Goal: Task Accomplishment & Management: Use online tool/utility

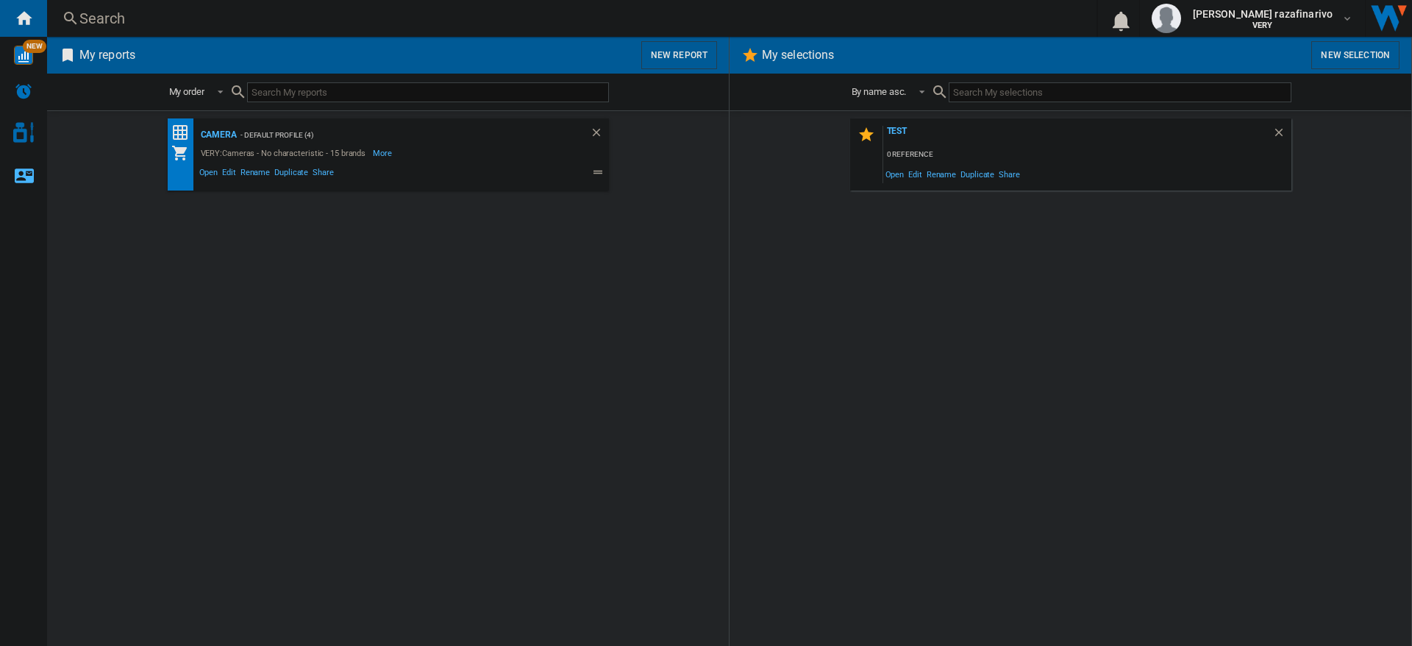
click at [666, 55] on button "New report" at bounding box center [679, 55] width 76 height 28
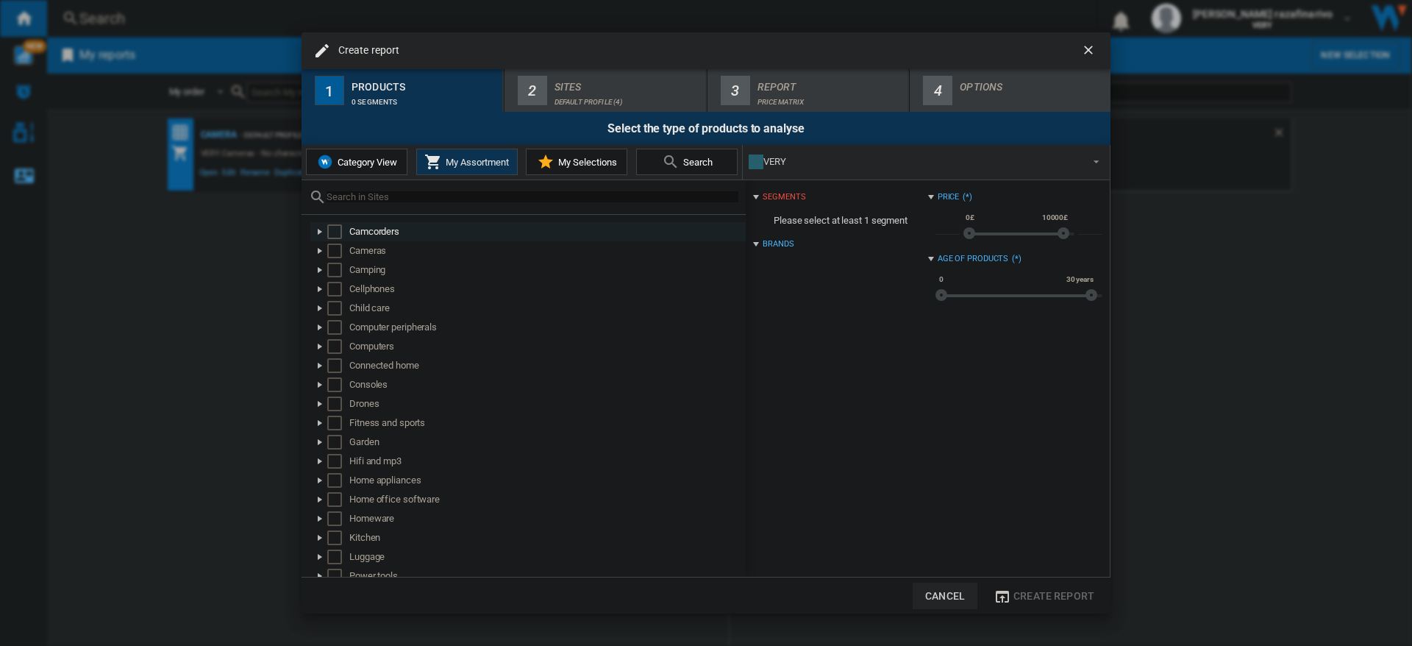
click at [319, 231] on div at bounding box center [320, 231] width 15 height 15
click at [338, 252] on div at bounding box center [336, 250] width 15 height 15
click at [350, 271] on div at bounding box center [352, 270] width 15 height 15
click at [385, 287] on div "Select" at bounding box center [383, 289] width 15 height 15
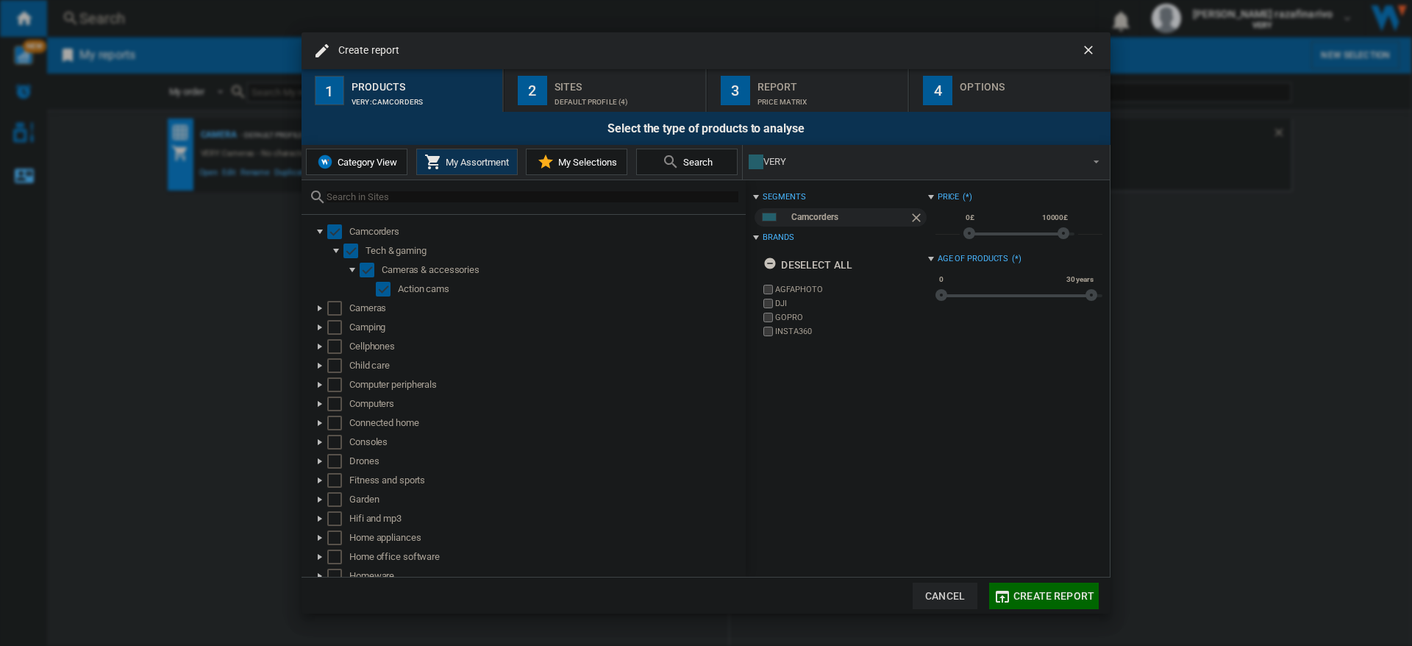
click at [599, 99] on div "Default profile (4)" at bounding box center [626, 97] width 145 height 15
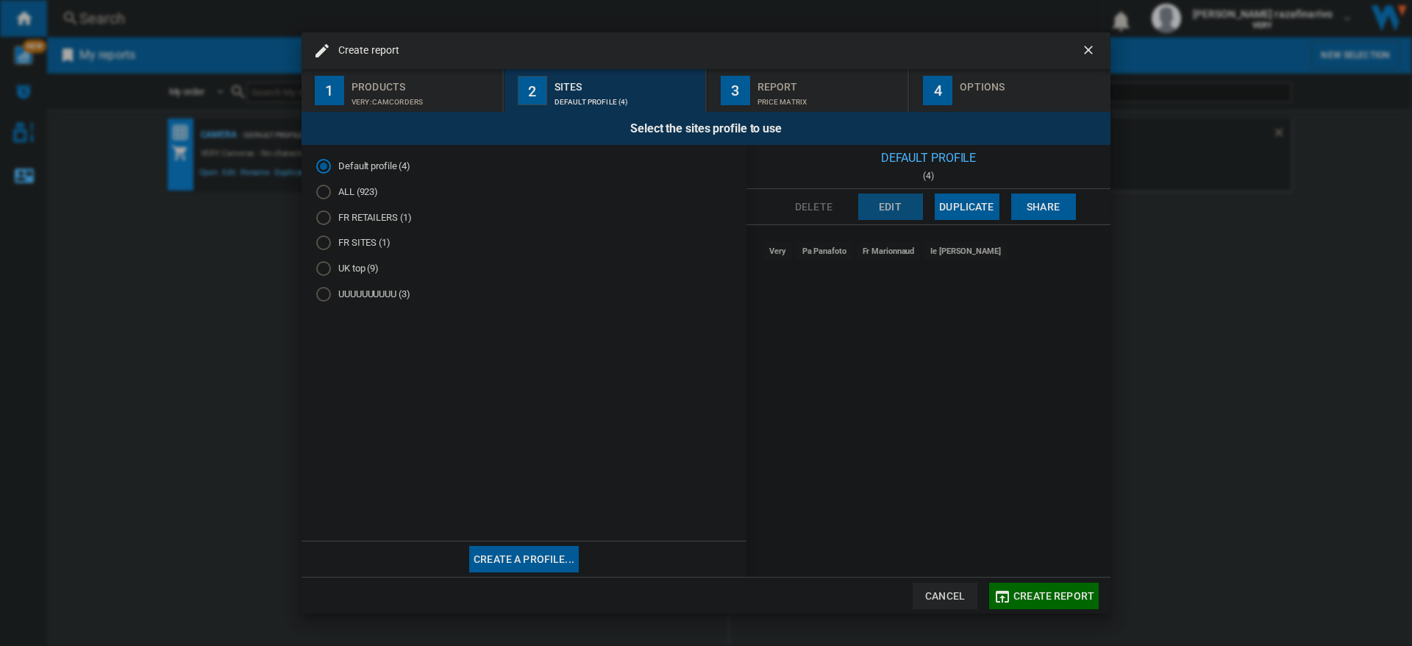
click at [896, 205] on button "Edit" at bounding box center [890, 206] width 65 height 26
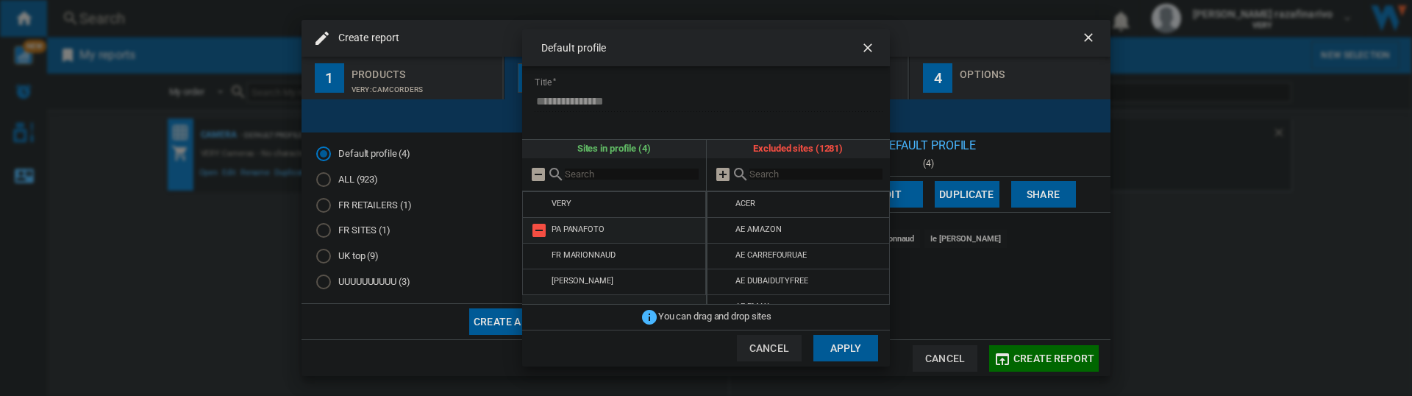
click at [538, 229] on md-icon at bounding box center [539, 230] width 18 height 18
drag, startPoint x: 849, startPoint y: 350, endPoint x: 920, endPoint y: 394, distance: 83.9
click at [849, 349] on button "Apply" at bounding box center [845, 348] width 65 height 26
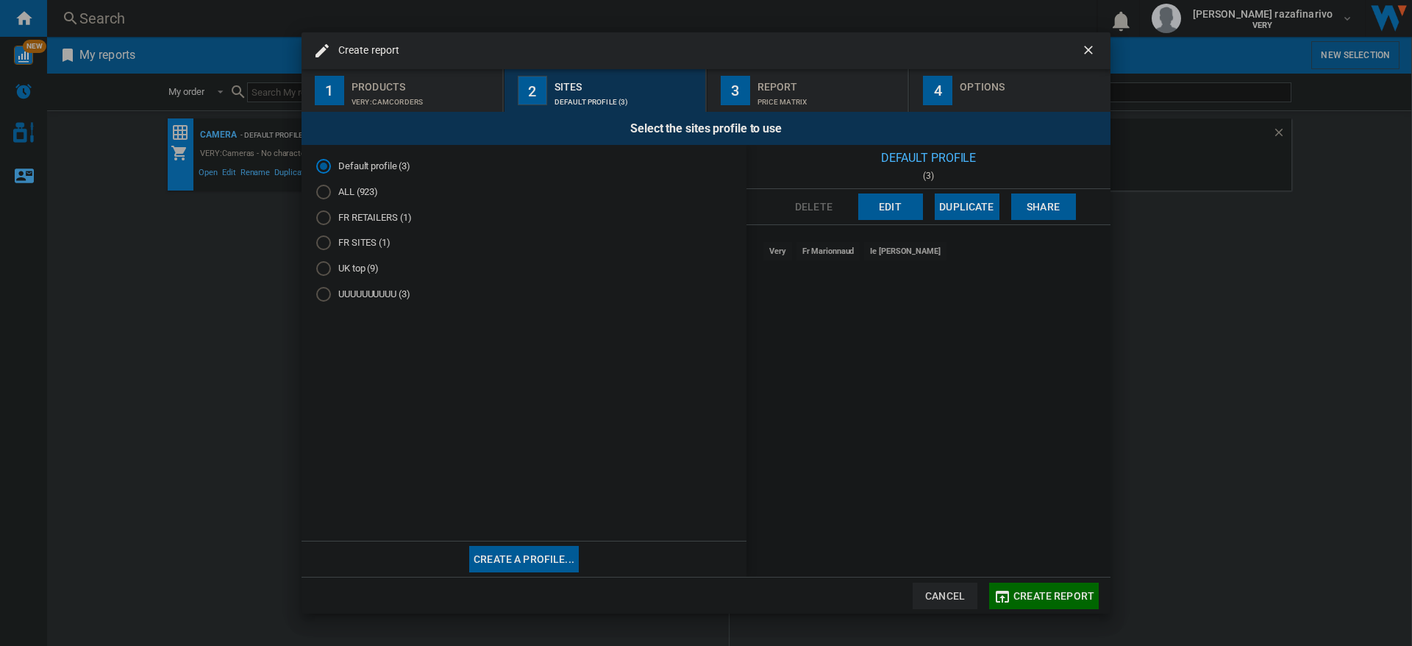
click at [1247, 340] on div "Create report 1 Products VERY:Camcorders 2 Sites Default profile (3) 3 Report P…" at bounding box center [706, 323] width 1412 height 646
click at [1093, 48] on ng-md-icon "getI18NText('BUTTONS.CLOSE_DIALOG')" at bounding box center [1090, 52] width 18 height 18
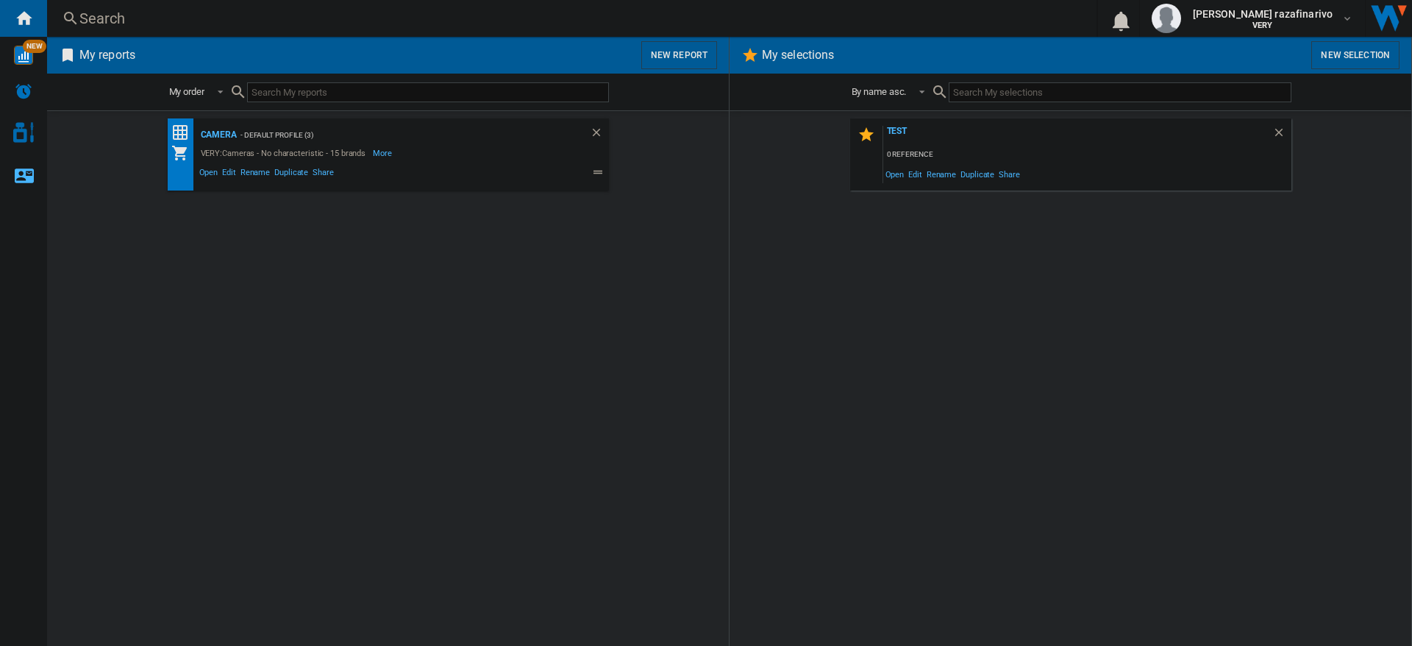
click at [665, 53] on button "New report" at bounding box center [679, 55] width 76 height 28
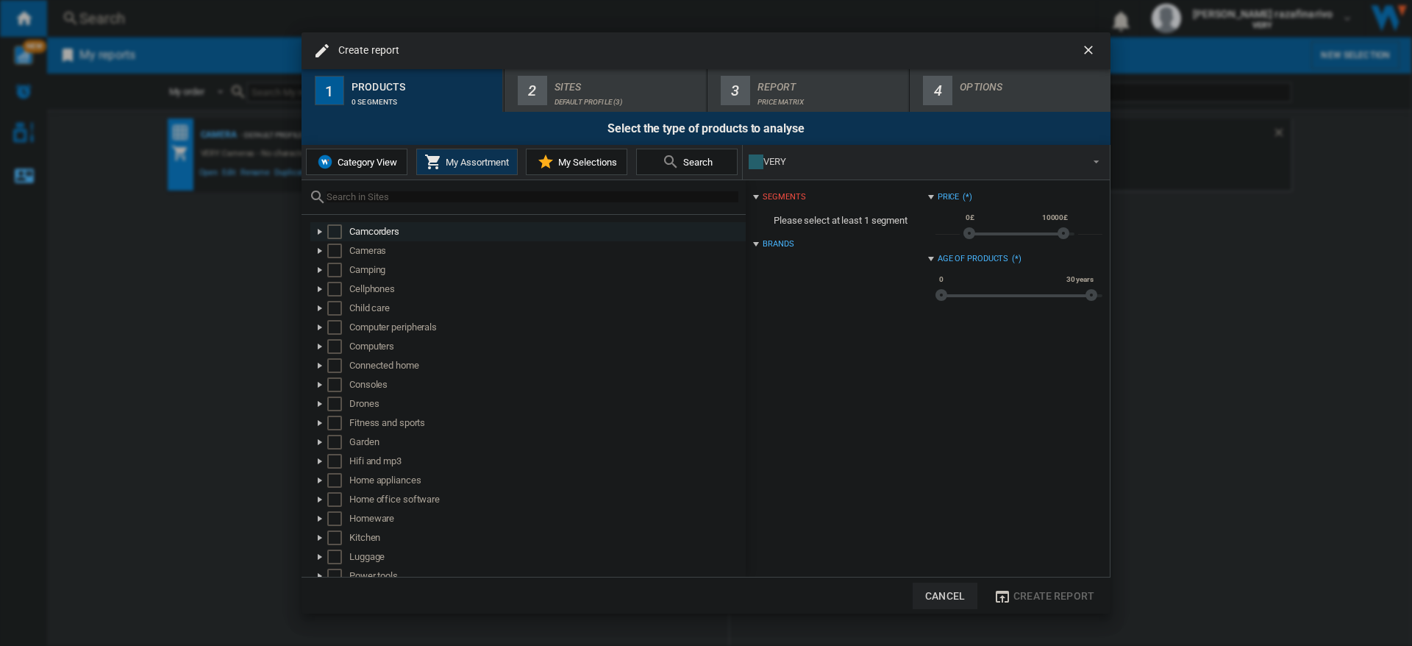
click at [319, 231] on div at bounding box center [320, 231] width 15 height 15
click at [335, 249] on div at bounding box center [336, 250] width 15 height 15
click at [354, 273] on div at bounding box center [352, 270] width 15 height 15
drag, startPoint x: 381, startPoint y: 288, endPoint x: 436, endPoint y: 313, distance: 60.3
click at [381, 288] on div "Select" at bounding box center [383, 289] width 15 height 15
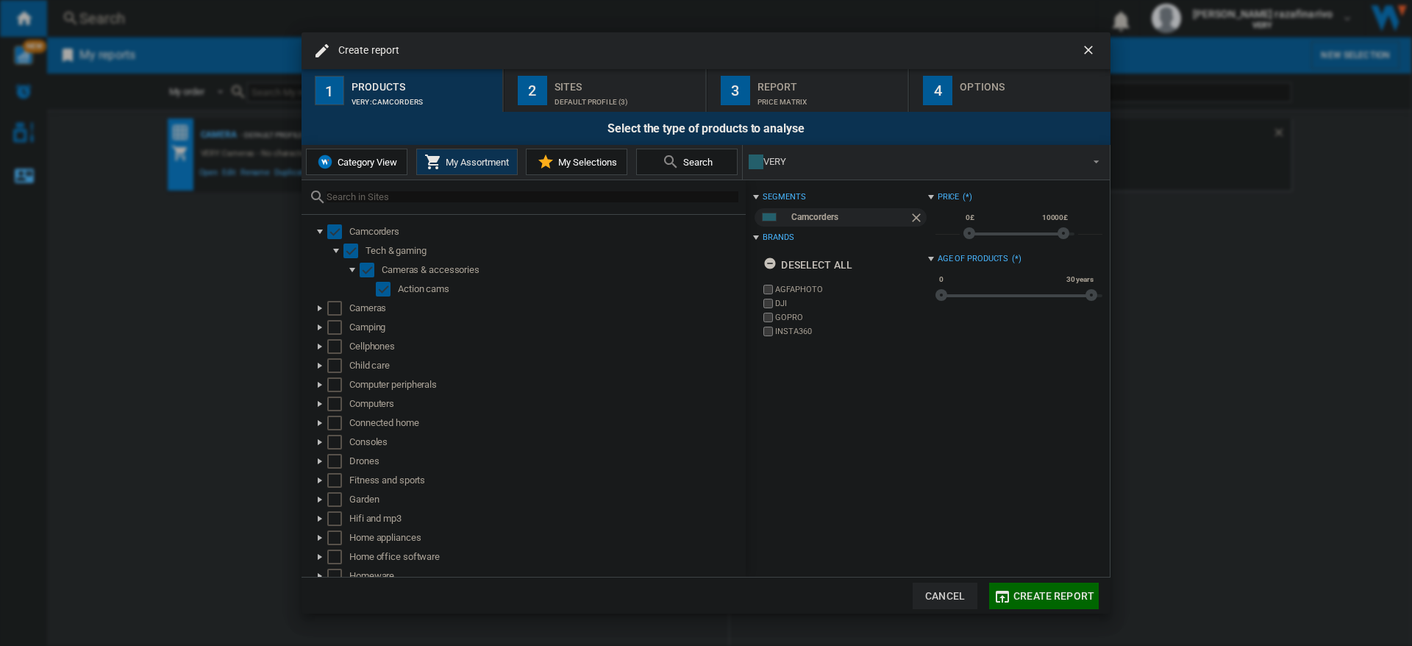
click at [574, 91] on div "Default profile (3)" at bounding box center [626, 97] width 145 height 15
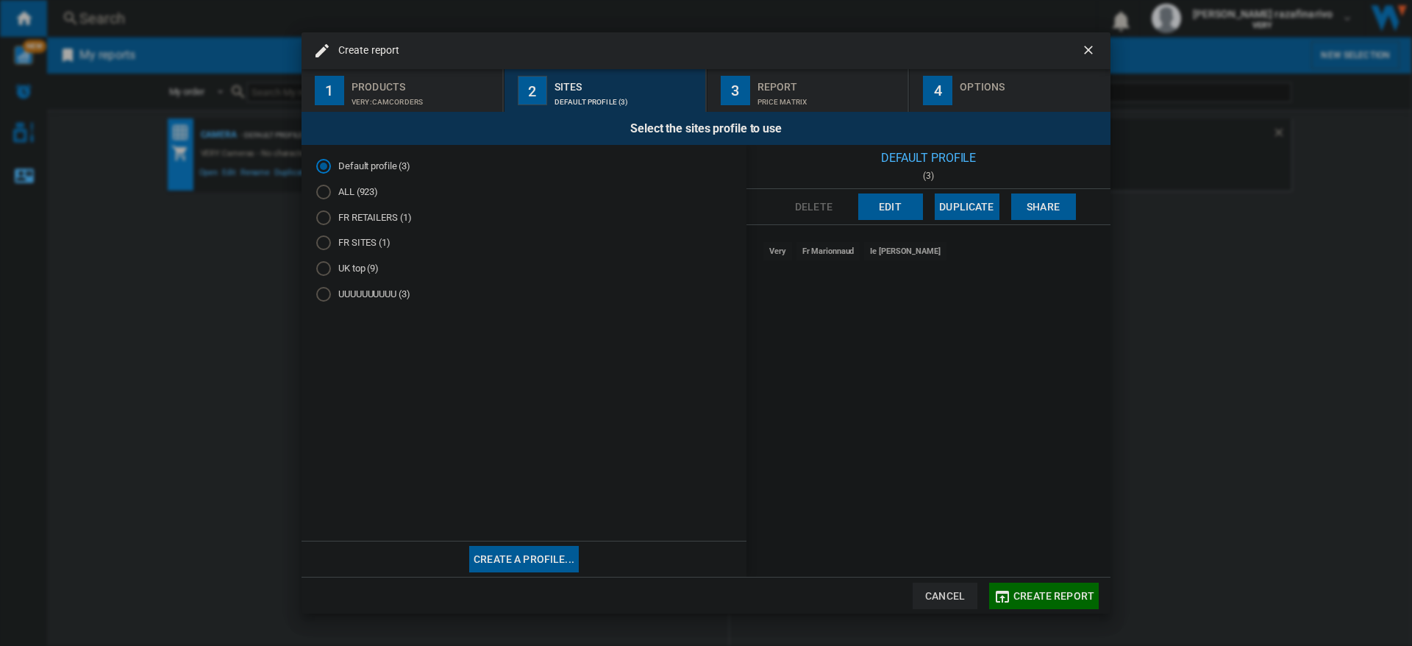
click at [1090, 46] on ng-md-icon "getI18NText('BUTTONS.CLOSE_DIALOG')" at bounding box center [1090, 52] width 18 height 18
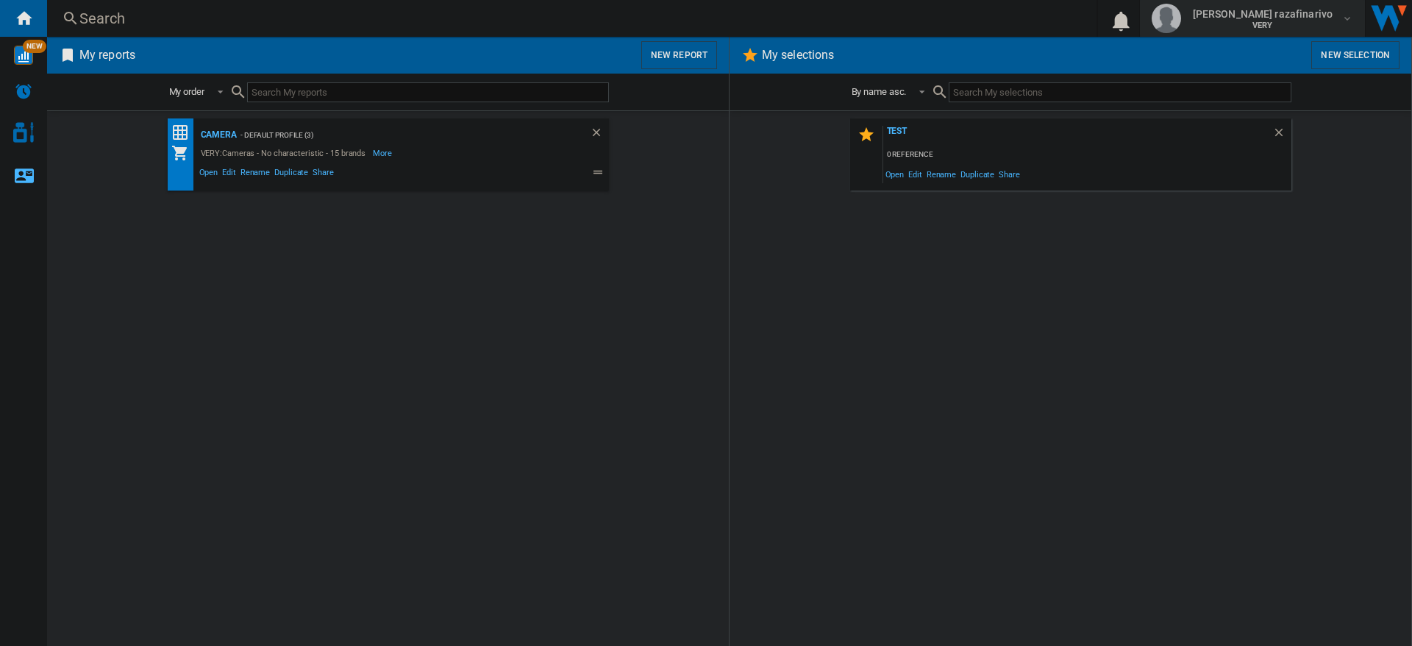
click at [1310, 21] on span "VERY" at bounding box center [1263, 25] width 140 height 9
drag, startPoint x: 1289, startPoint y: 263, endPoint x: 1349, endPoint y: 118, distance: 156.6
click at [1290, 263] on md-backdrop at bounding box center [706, 323] width 1412 height 646
click at [80, 15] on div "Search" at bounding box center [568, 18] width 979 height 21
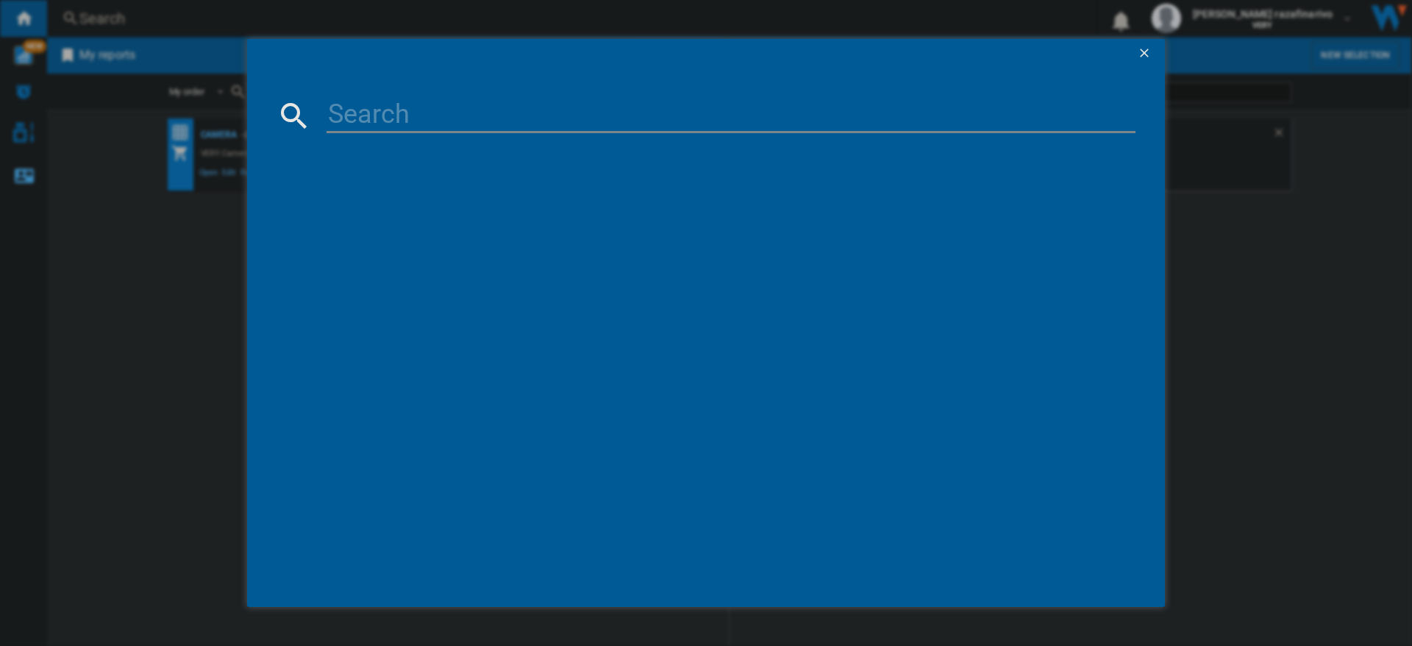
click at [1143, 54] on ng-md-icon "getI18NText('BUTTONS.CLOSE_DIALOG')" at bounding box center [1146, 55] width 18 height 18
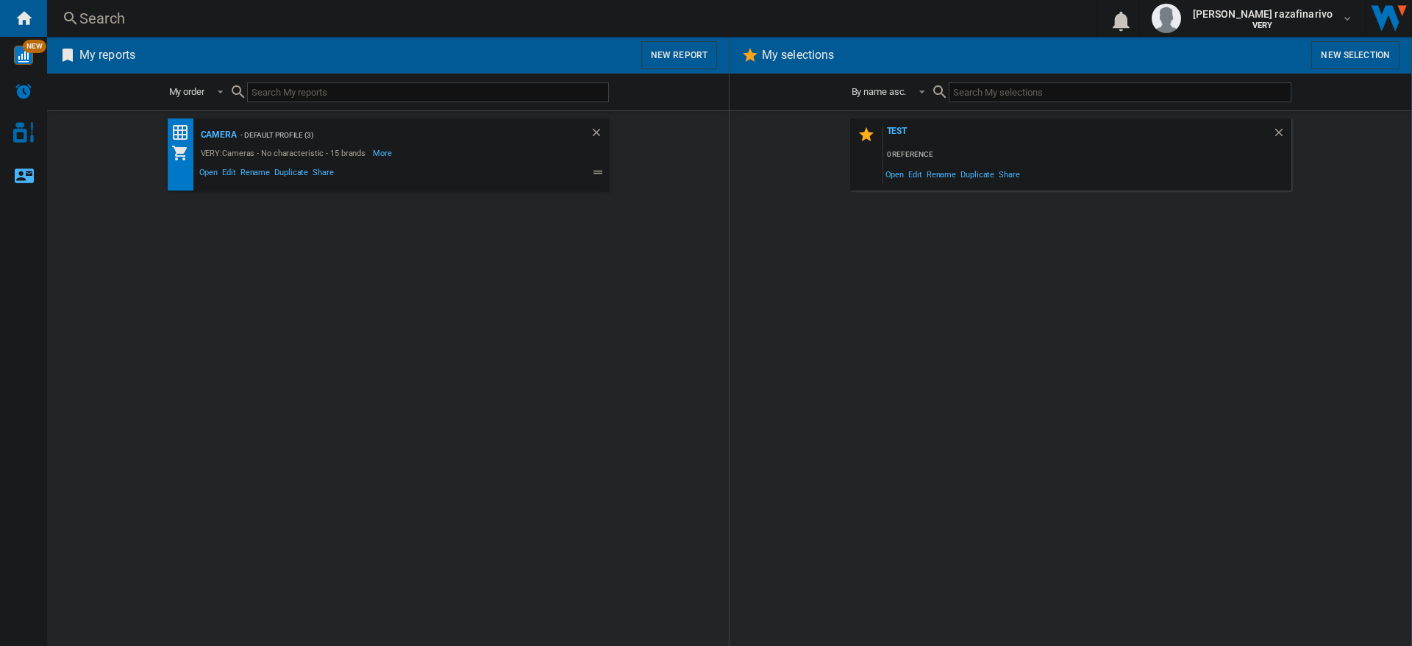
click at [675, 50] on button "New report" at bounding box center [679, 55] width 76 height 28
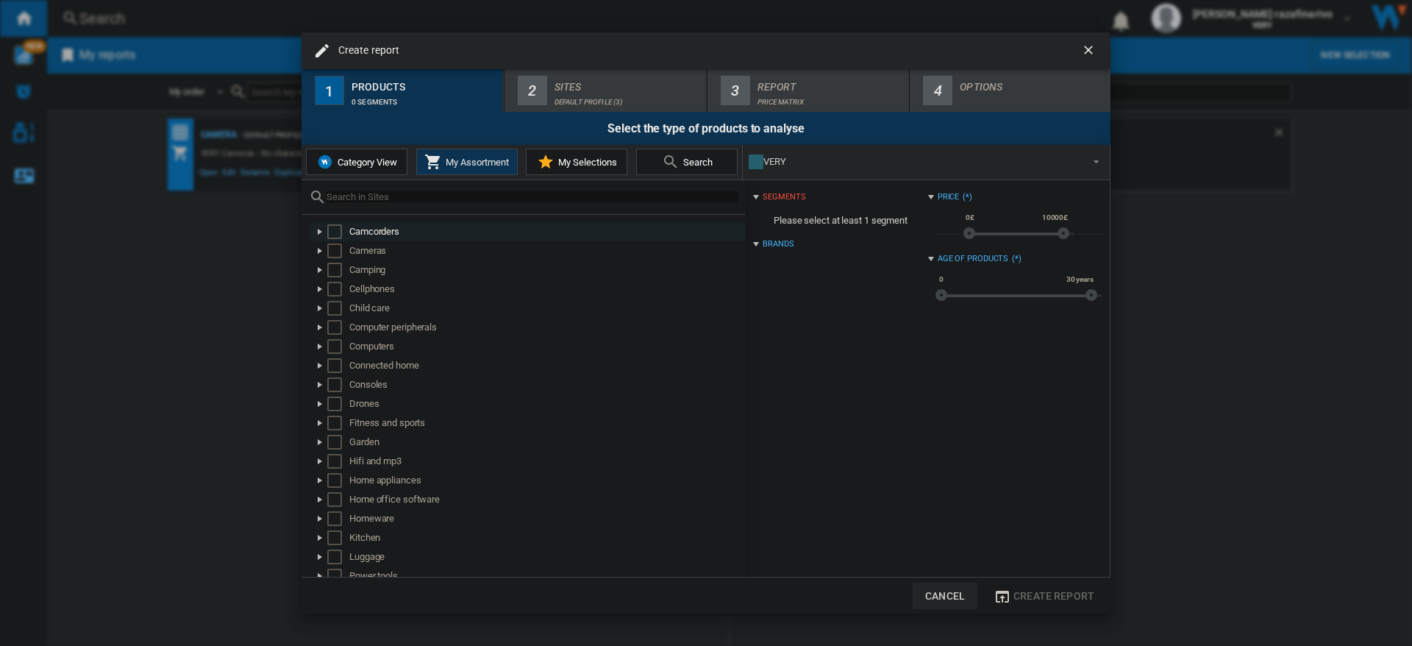
click at [321, 232] on div at bounding box center [320, 231] width 15 height 15
click at [332, 252] on div at bounding box center [336, 250] width 15 height 15
click at [355, 271] on div at bounding box center [352, 270] width 15 height 15
click at [379, 289] on div "Select" at bounding box center [383, 289] width 15 height 15
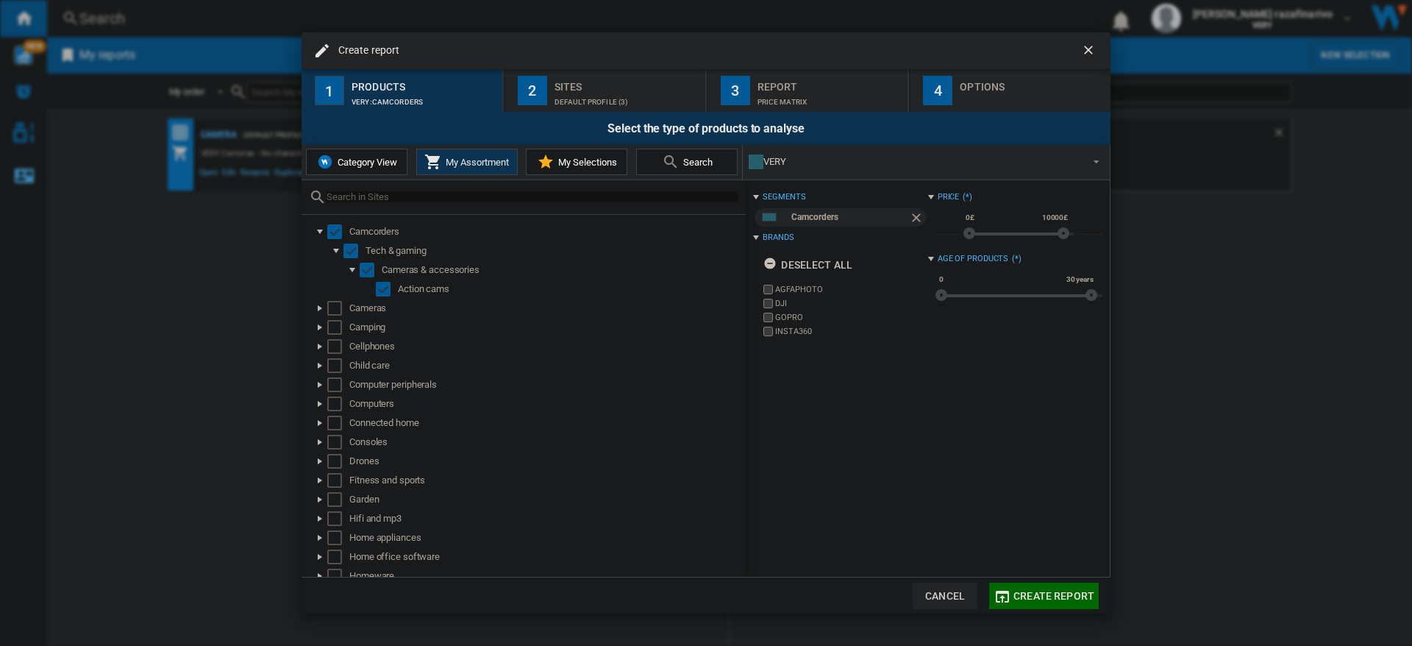
click at [579, 96] on div "Default profile (3)" at bounding box center [626, 97] width 145 height 15
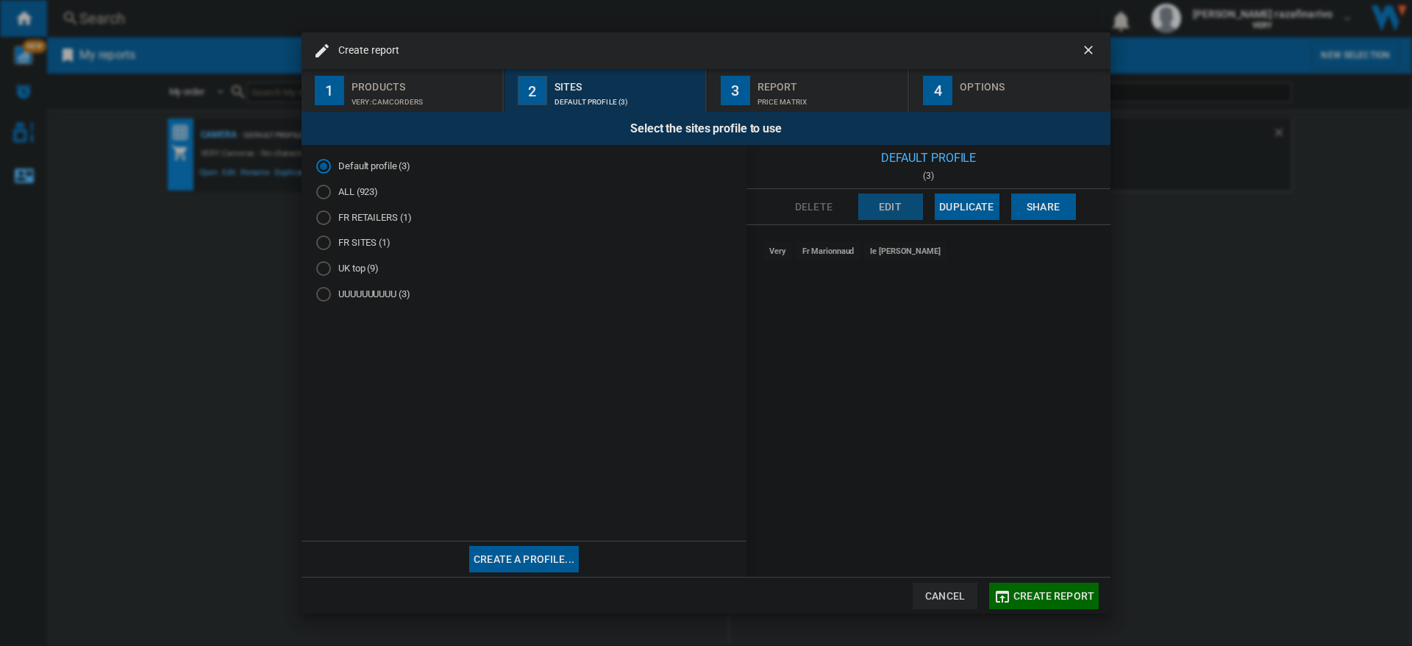
click at [885, 205] on button "Edit" at bounding box center [890, 206] width 65 height 26
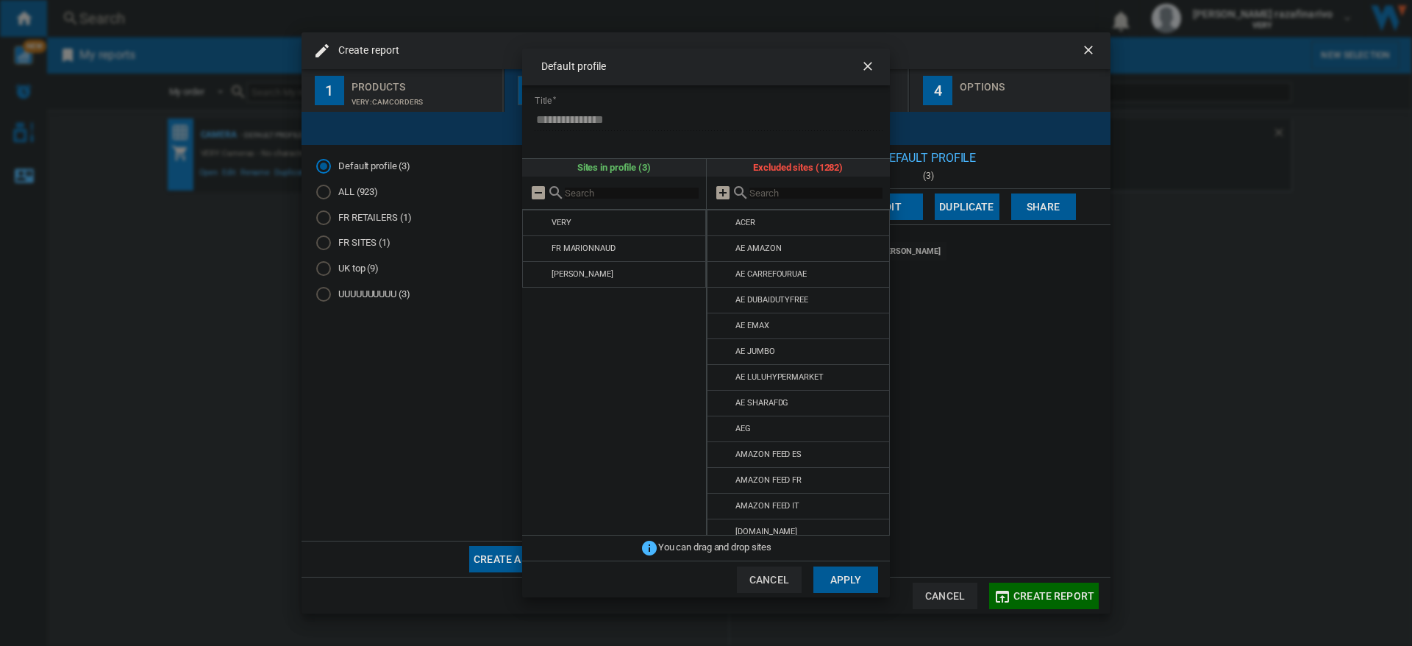
click at [769, 190] on input "text" at bounding box center [816, 193] width 134 height 11
type input "pana"
drag, startPoint x: 722, startPoint y: 248, endPoint x: 735, endPoint y: 269, distance: 25.1
click at [722, 248] on md-icon at bounding box center [724, 249] width 18 height 18
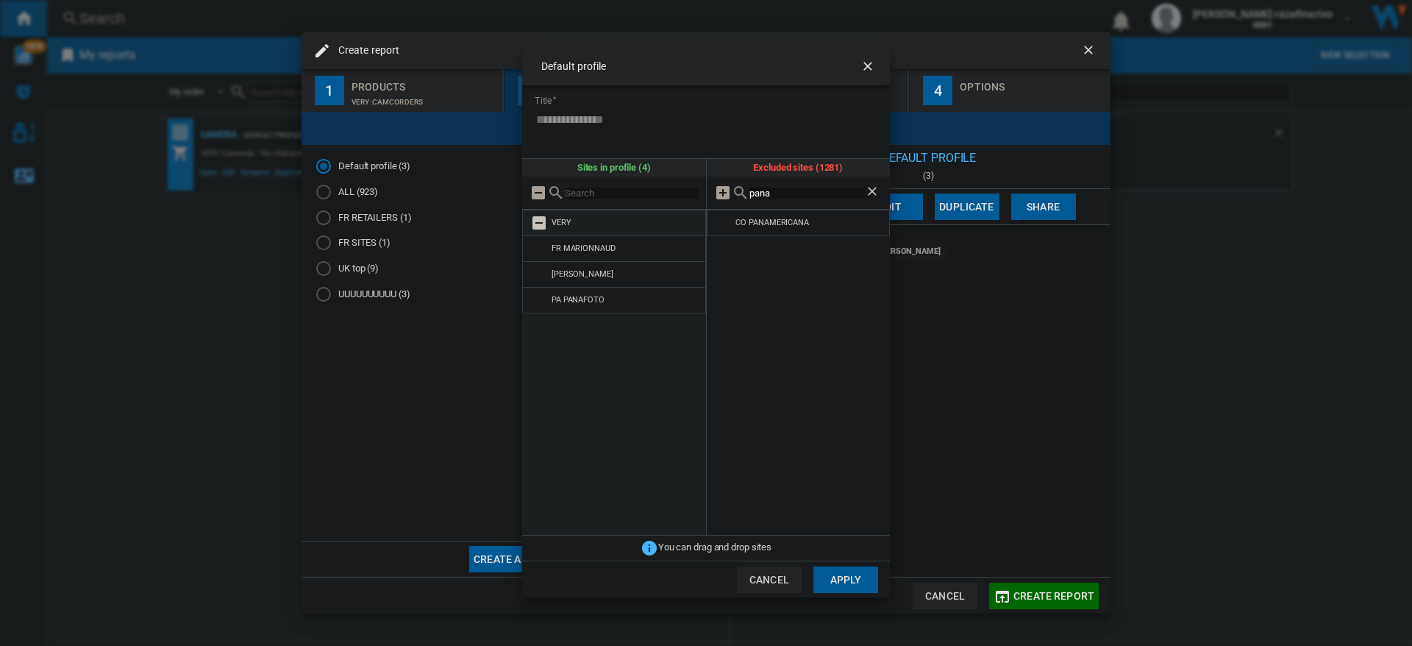
click at [541, 224] on md-icon at bounding box center [539, 223] width 18 height 18
click at [536, 224] on md-icon at bounding box center [539, 223] width 18 height 18
click at [1086, 46] on div "**********" at bounding box center [706, 323] width 1412 height 646
click at [759, 582] on button "Cancel" at bounding box center [769, 579] width 65 height 26
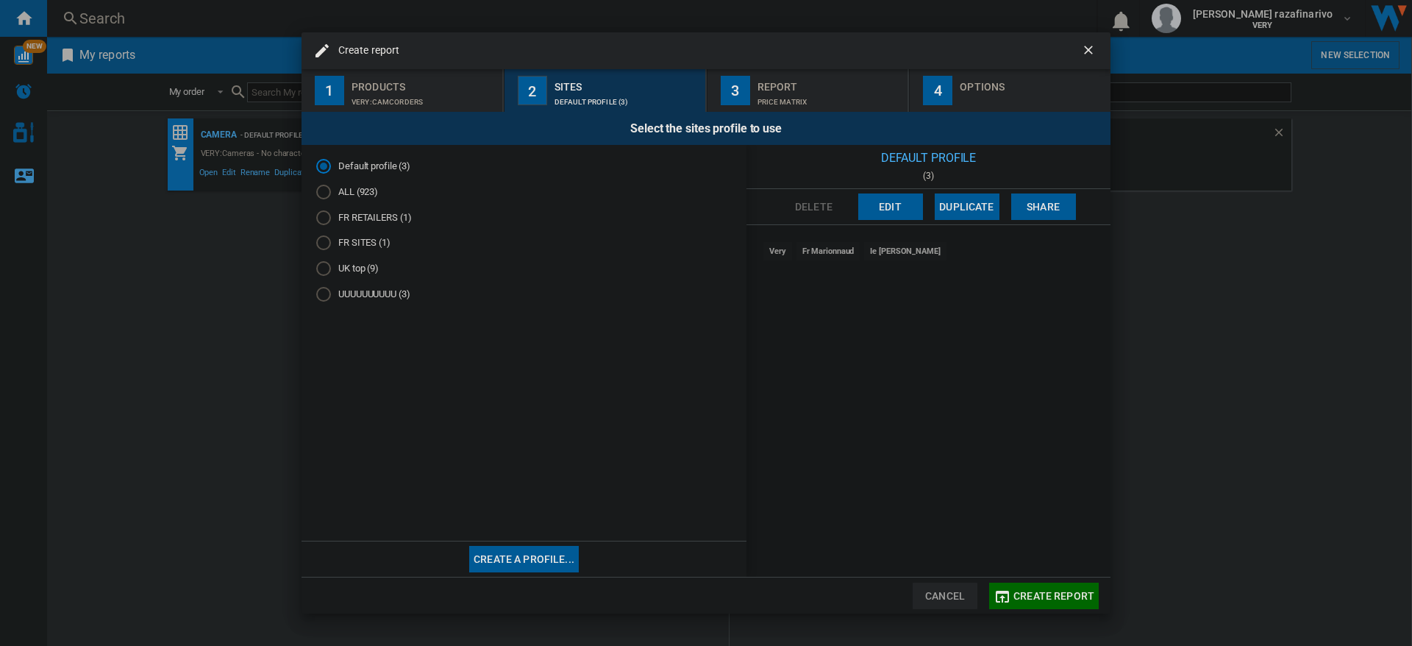
click at [951, 597] on button "Cancel" at bounding box center [945, 595] width 65 height 26
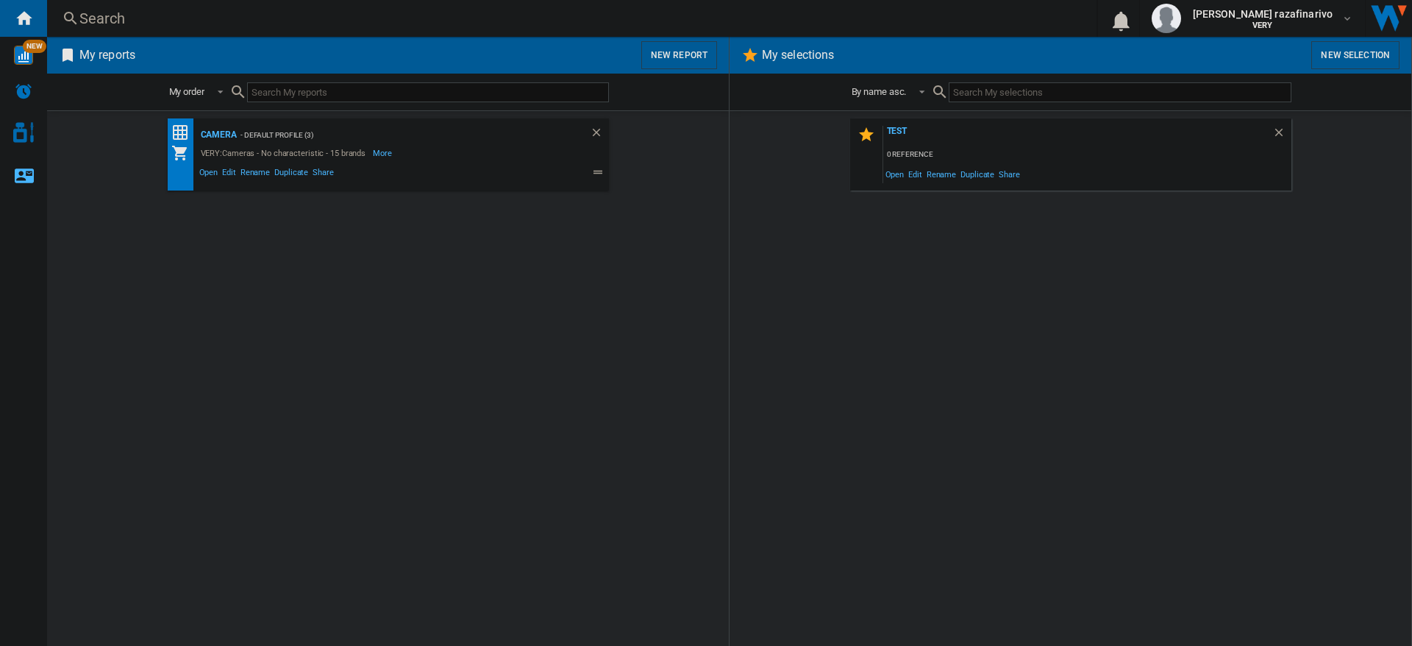
click at [1121, 413] on div "test 0 reference Open Edit Rename Duplicate Share" at bounding box center [1070, 378] width 652 height 520
click at [944, 423] on div "test 0 reference Open Edit Rename Duplicate Share" at bounding box center [1070, 378] width 652 height 520
click at [412, 291] on div "Camera - Default profile (3) VERY:Cameras - No characteristic - 15 brands More …" at bounding box center [388, 378] width 652 height 520
click at [581, 313] on div "Camera - Default profile (3) VERY:Cameras - No characteristic - 15 brands More …" at bounding box center [388, 378] width 652 height 520
